Goal: Information Seeking & Learning: Learn about a topic

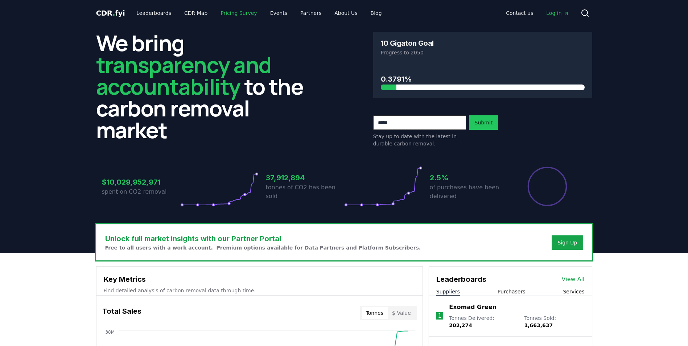
click at [234, 15] on link "Pricing Survey" at bounding box center [239, 13] width 48 height 13
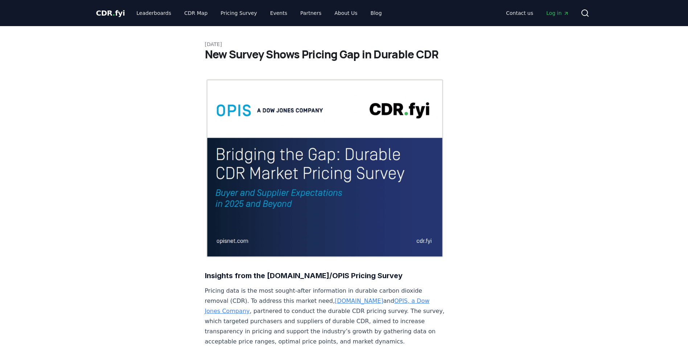
click at [272, 125] on img at bounding box center [325, 168] width 240 height 180
click at [254, 203] on img at bounding box center [325, 168] width 240 height 180
click at [155, 13] on link "Leaderboards" at bounding box center [154, 13] width 46 height 13
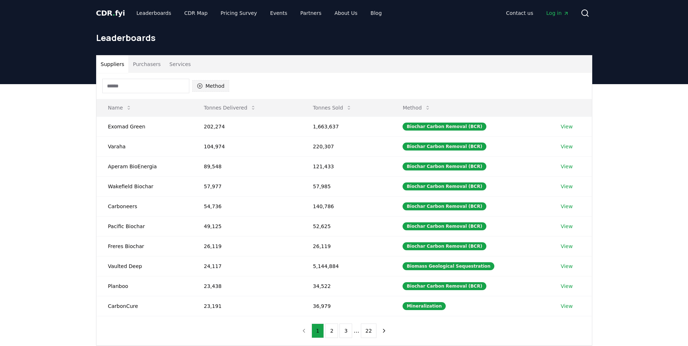
click at [206, 84] on button "Method" at bounding box center [210, 86] width 37 height 12
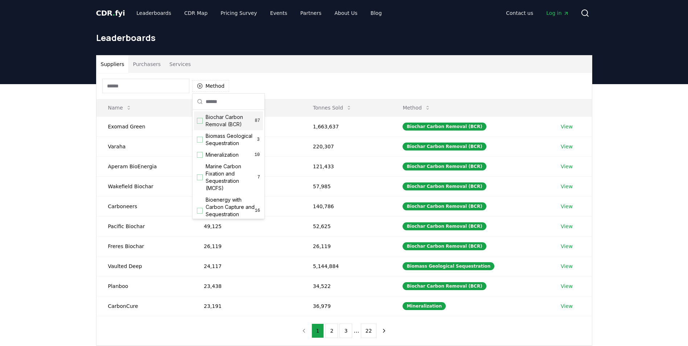
click at [224, 127] on span "Biochar Carbon Removal (BCR)" at bounding box center [230, 121] width 49 height 15
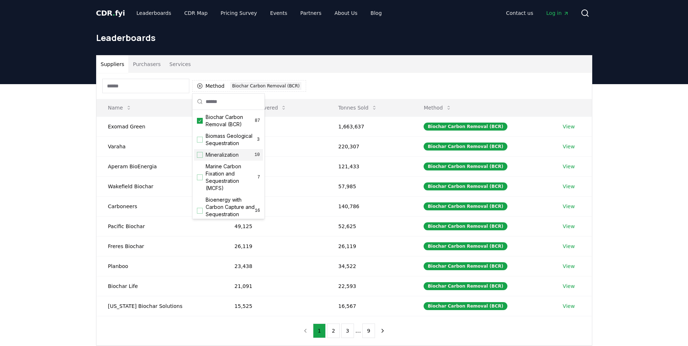
click at [66, 185] on div "Suppliers Purchasers Services Method 1 Biochar Carbon Removal (BCR) Name Tonnes…" at bounding box center [344, 229] width 688 height 291
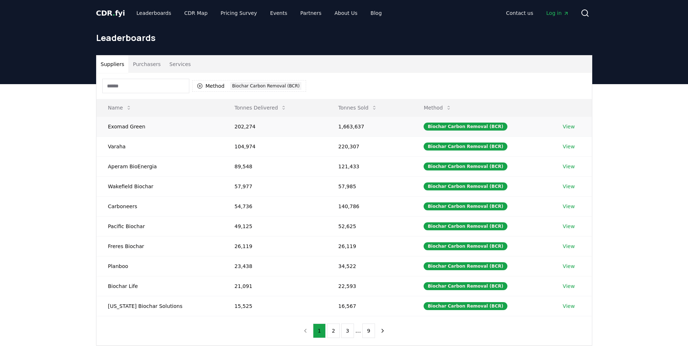
click at [564, 128] on link "View" at bounding box center [569, 126] width 12 height 7
